Goal: Task Accomplishment & Management: Complete application form

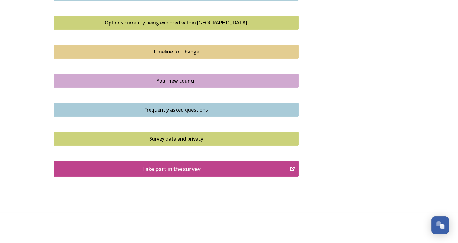
scroll to position [452, 0]
click at [191, 173] on div "Take part in the survey" at bounding box center [172, 168] width 230 height 9
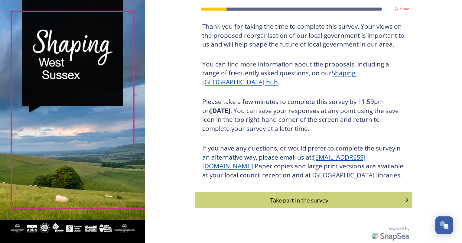
scroll to position [108, 0]
click at [302, 200] on div "Take part in the survey" at bounding box center [299, 200] width 204 height 9
